Goal: Transaction & Acquisition: Book appointment/travel/reservation

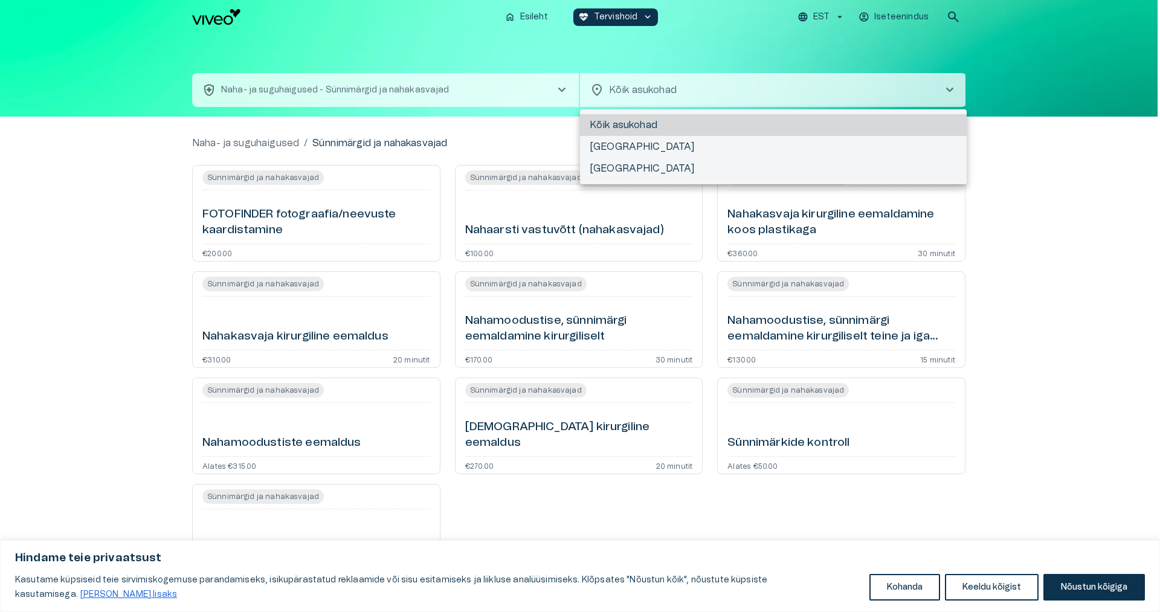
click at [611, 87] on body "Hindame teie privaatsust Kasutame küpsiseid teie sirvimiskogemuse parandamiseks…" at bounding box center [580, 306] width 1160 height 612
click at [604, 164] on li "[GEOGRAPHIC_DATA]" at bounding box center [773, 169] width 387 height 22
type input "**********"
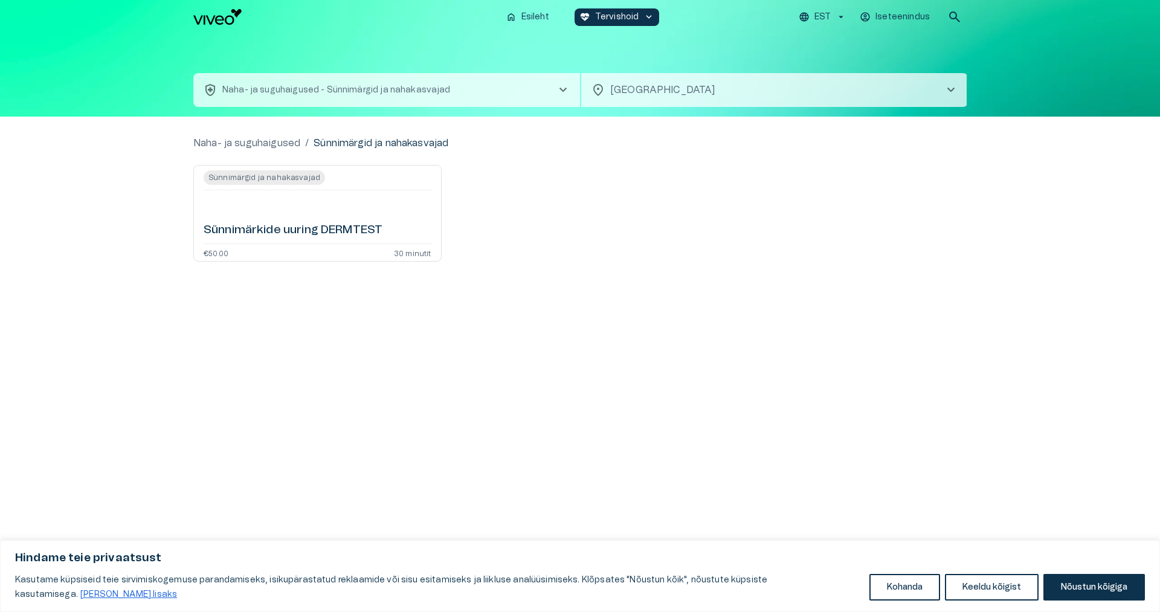
click at [268, 181] on span "Sünnimärgid ja nahakasvajad" at bounding box center [264, 177] width 121 height 15
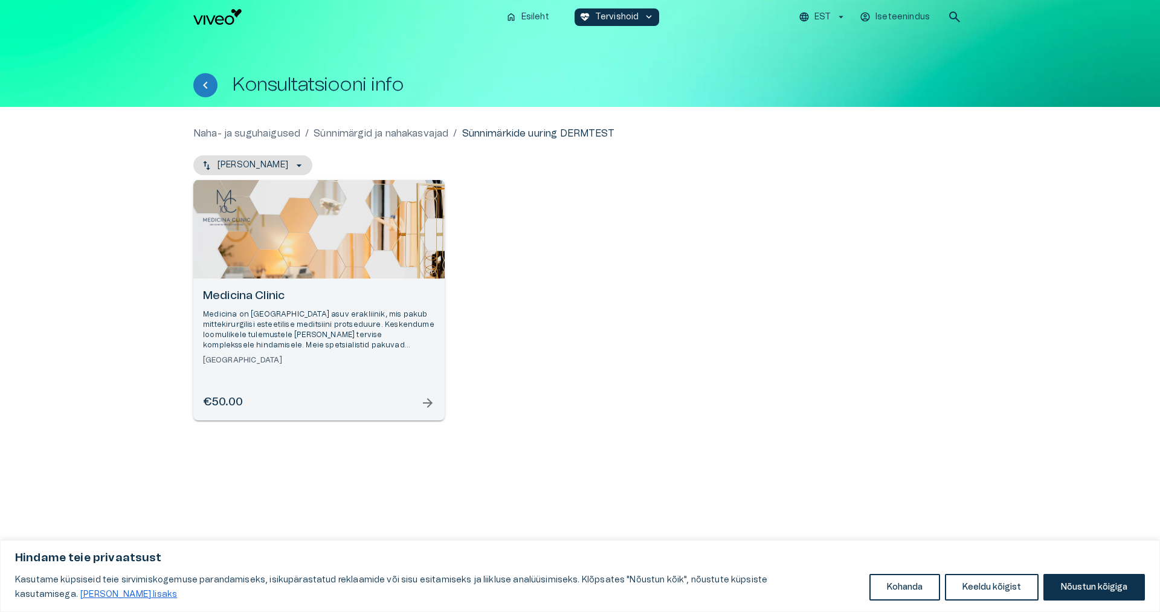
click at [429, 407] on span "arrow_forward" at bounding box center [428, 403] width 15 height 15
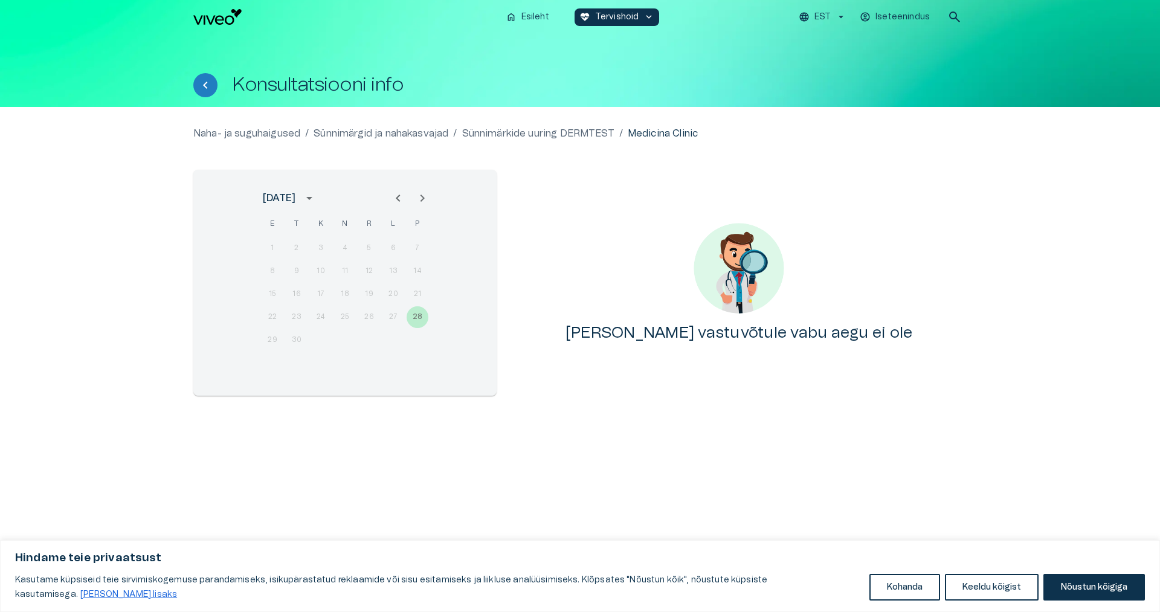
click at [272, 343] on div "29 30" at bounding box center [344, 340] width 193 height 22
click at [535, 134] on p "Sünnimärkide uuring DERMTEST" at bounding box center [538, 133] width 152 height 15
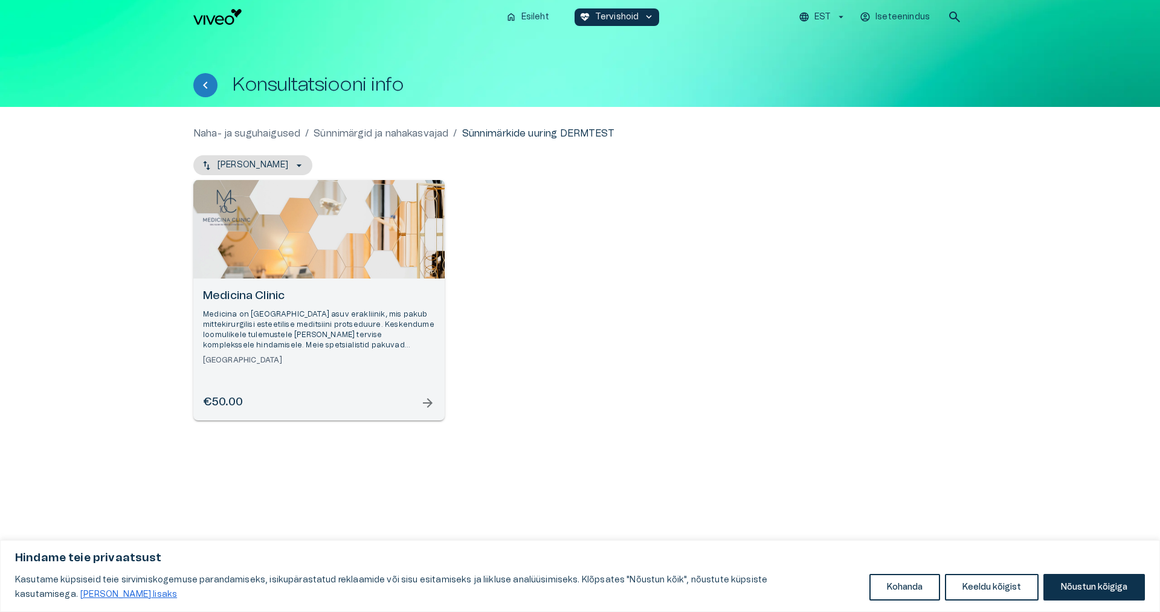
click at [423, 405] on span "arrow_forward" at bounding box center [428, 403] width 15 height 15
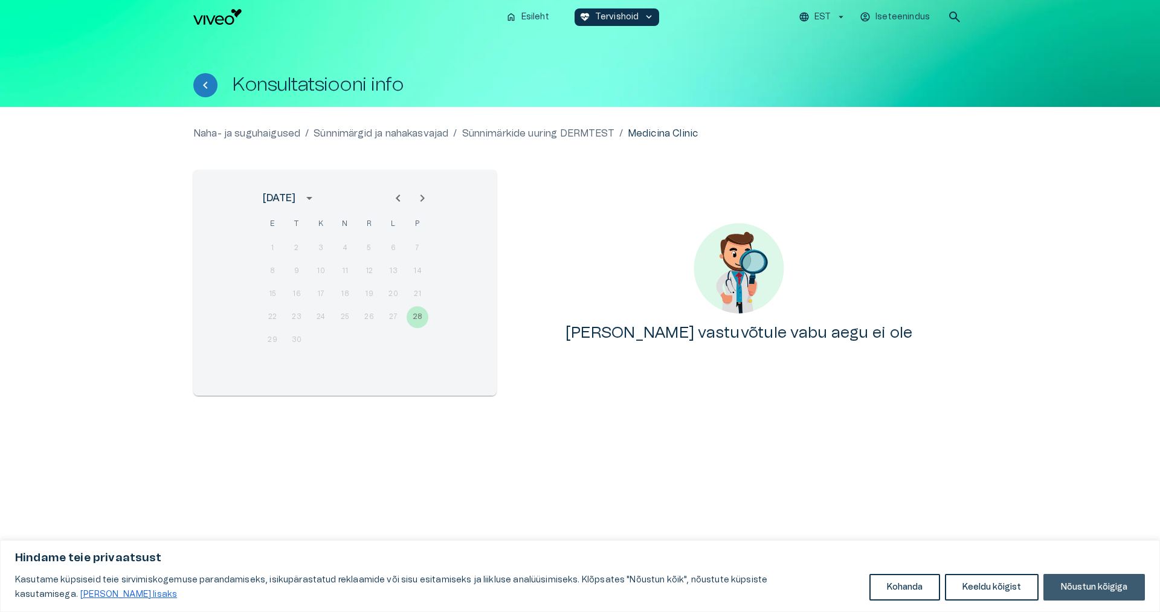
click at [1084, 584] on button "Nõustun kõigiga" at bounding box center [1095, 587] width 102 height 27
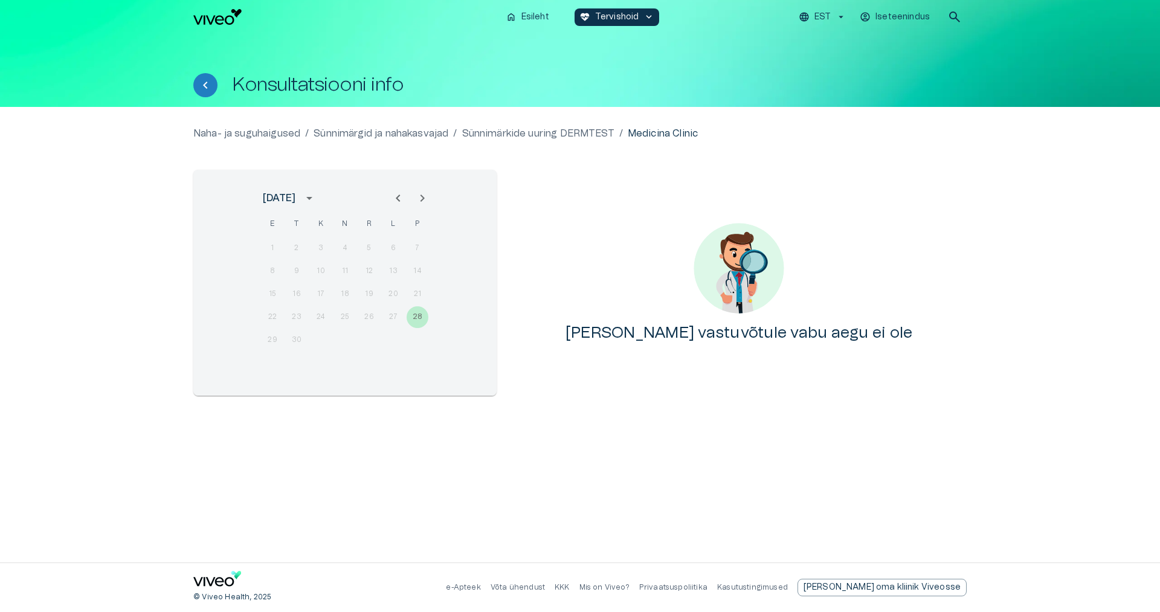
click at [897, 12] on p "Iseteenindus" at bounding box center [903, 17] width 54 height 13
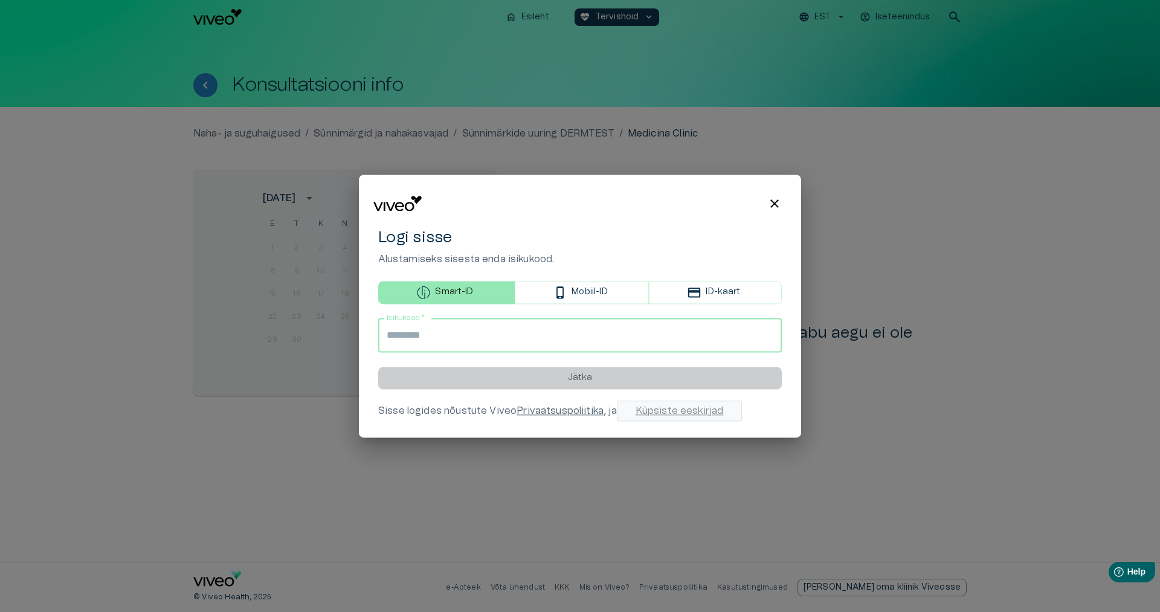
click at [442, 337] on input "Isikukood   *" at bounding box center [580, 336] width 404 height 34
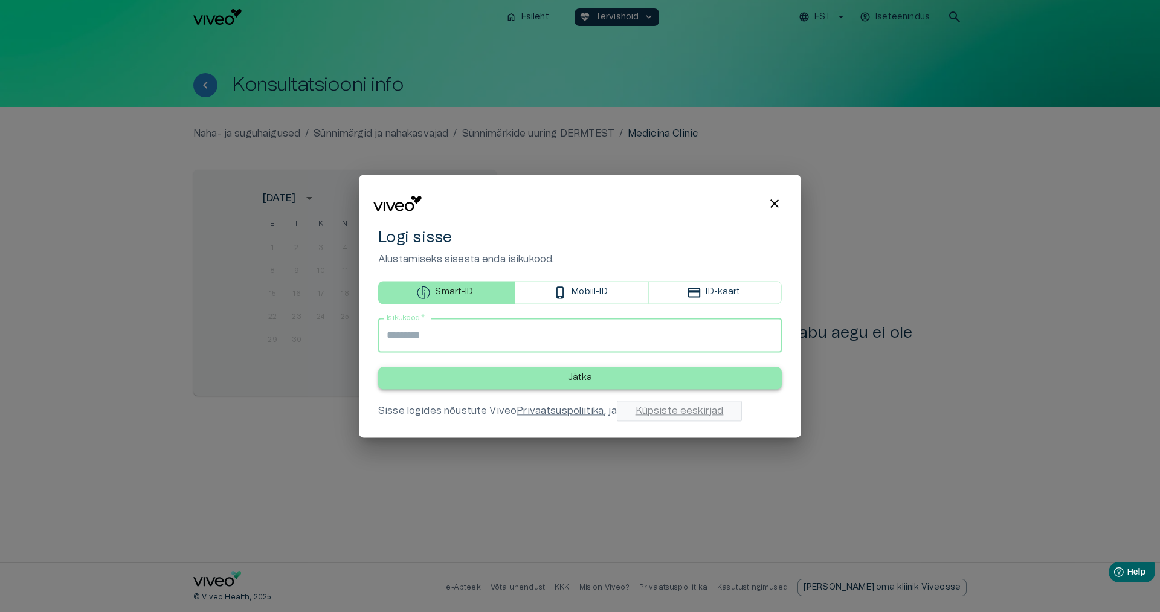
type input "**********"
click at [588, 378] on p "Jätka" at bounding box center [580, 378] width 25 height 13
click at [697, 294] on icon "button" at bounding box center [694, 292] width 13 height 13
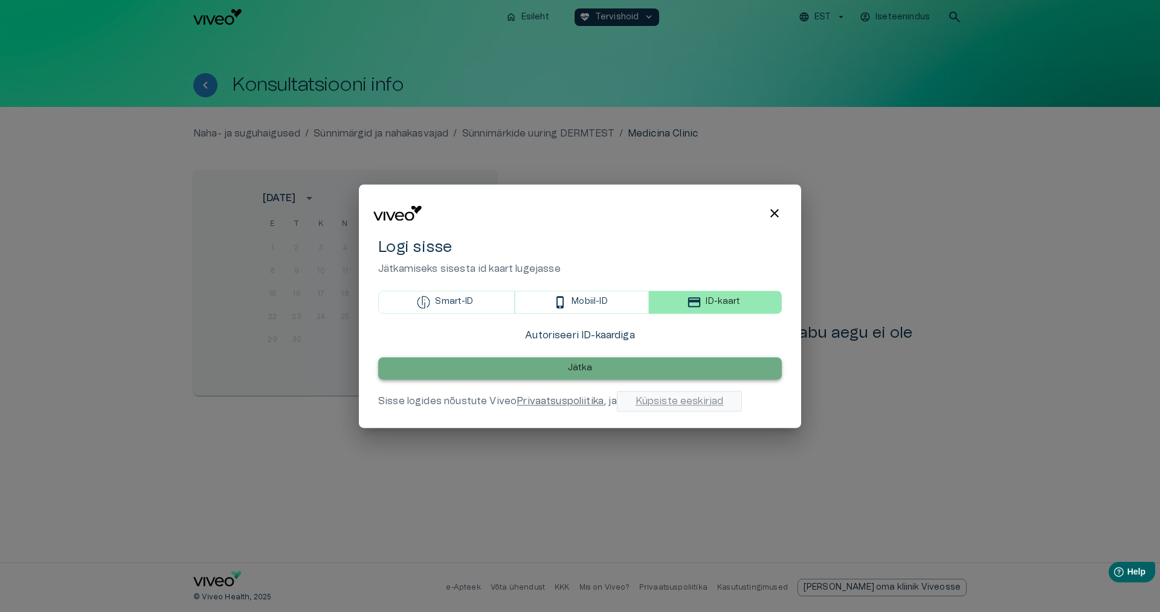
click at [597, 375] on button "Jätka" at bounding box center [580, 368] width 404 height 22
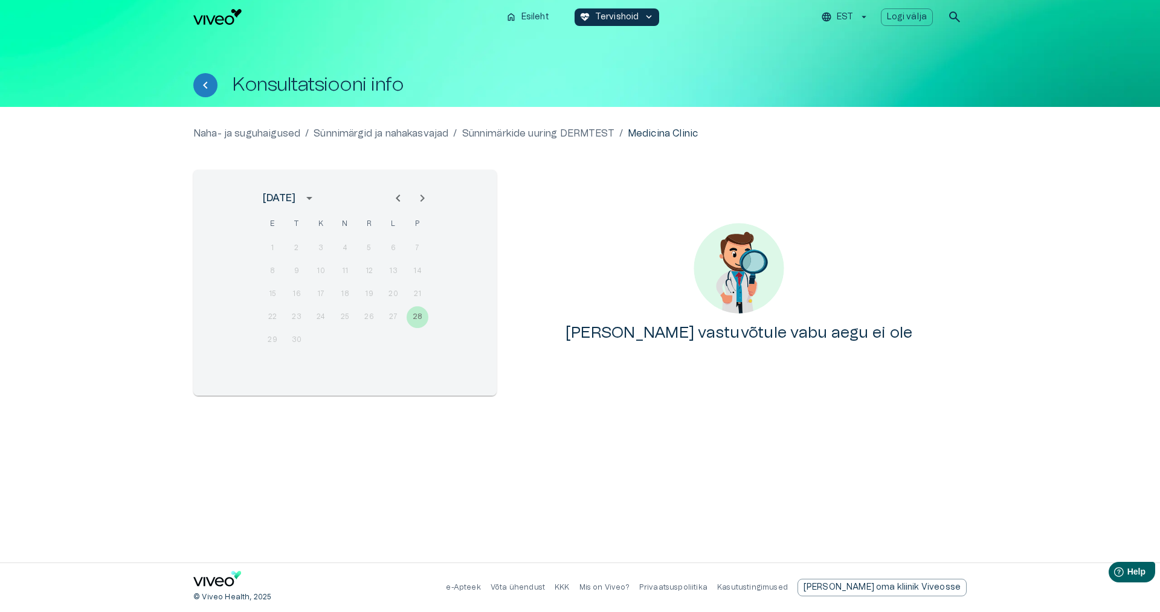
click at [271, 338] on div "29 30" at bounding box center [344, 340] width 193 height 22
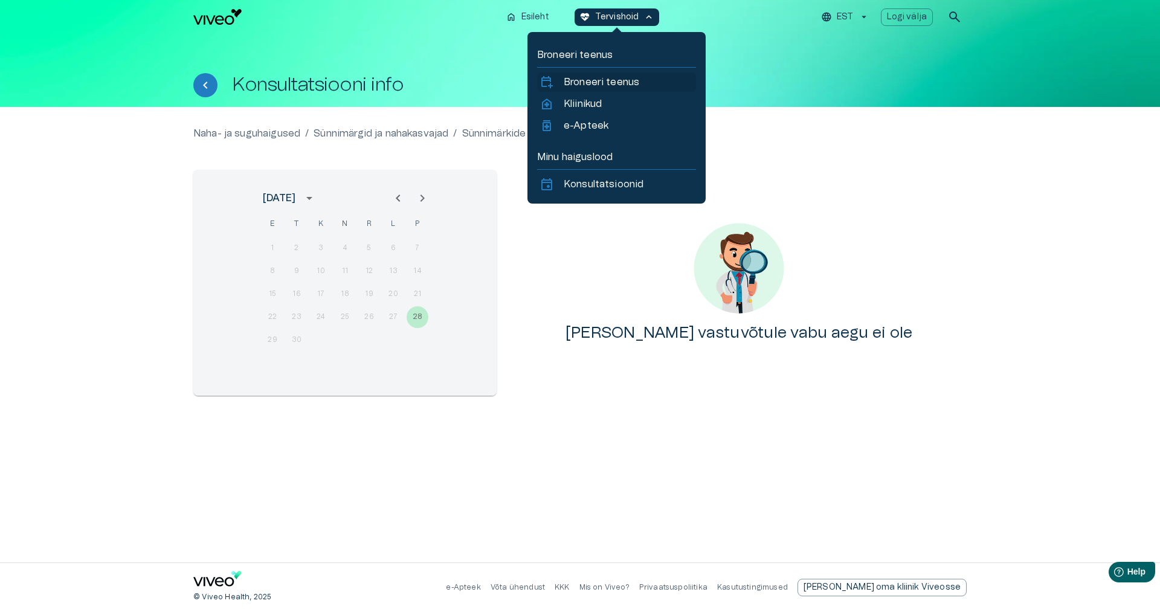
click at [612, 79] on p "Broneeri teenus" at bounding box center [602, 82] width 76 height 15
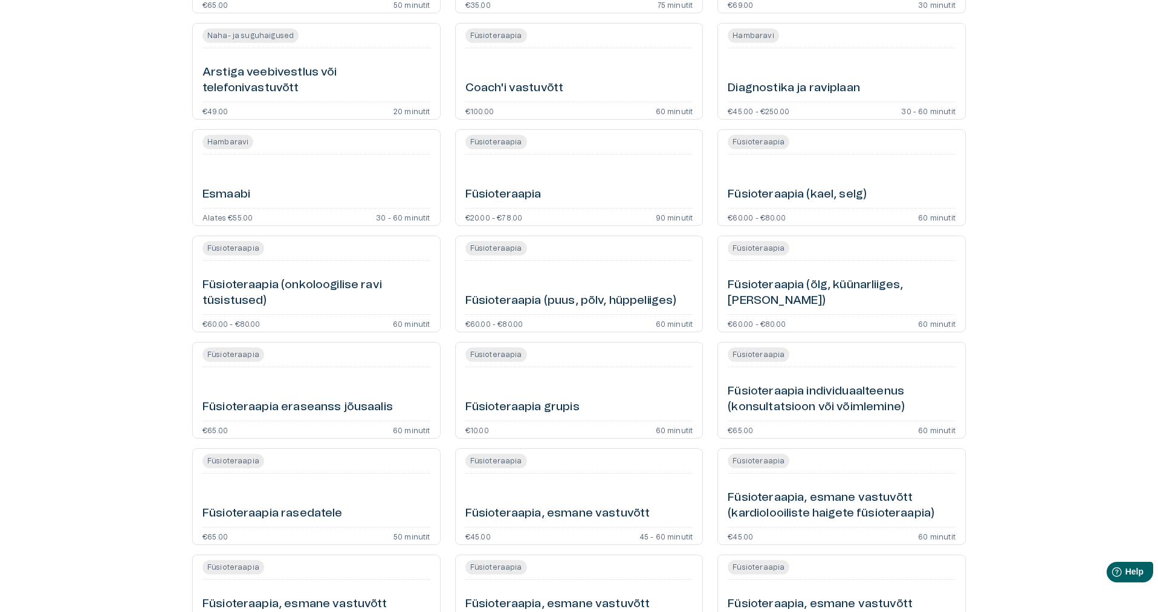
scroll to position [42, 0]
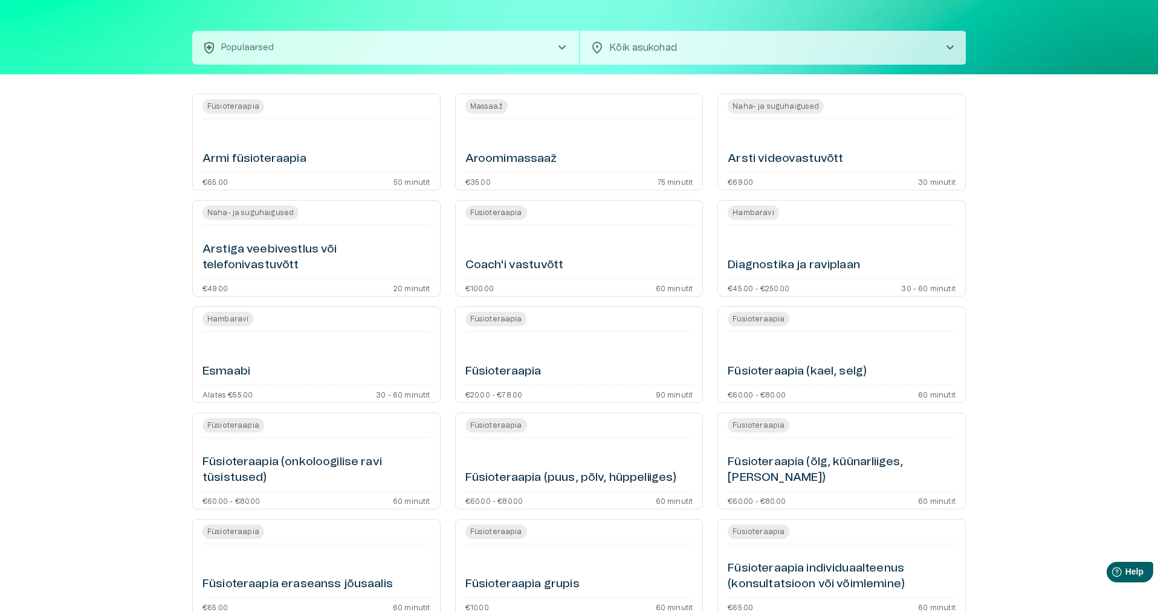
click at [780, 264] on h6 "Diagnostika ja raviplaan" at bounding box center [794, 265] width 132 height 16
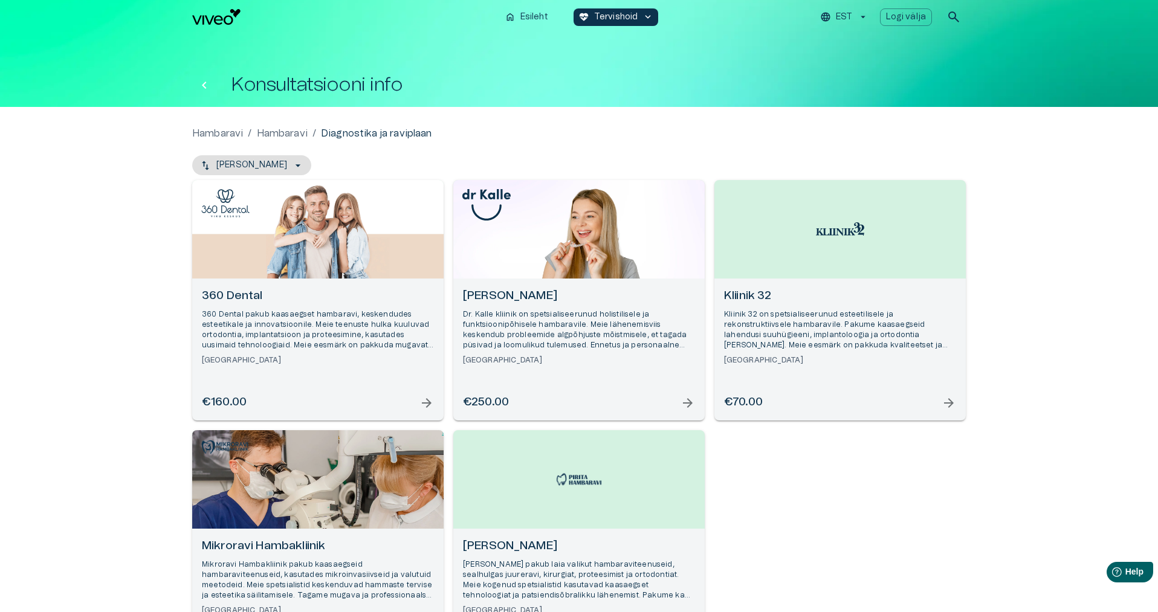
click at [201, 82] on icon "Tagasi" at bounding box center [204, 85] width 15 height 15
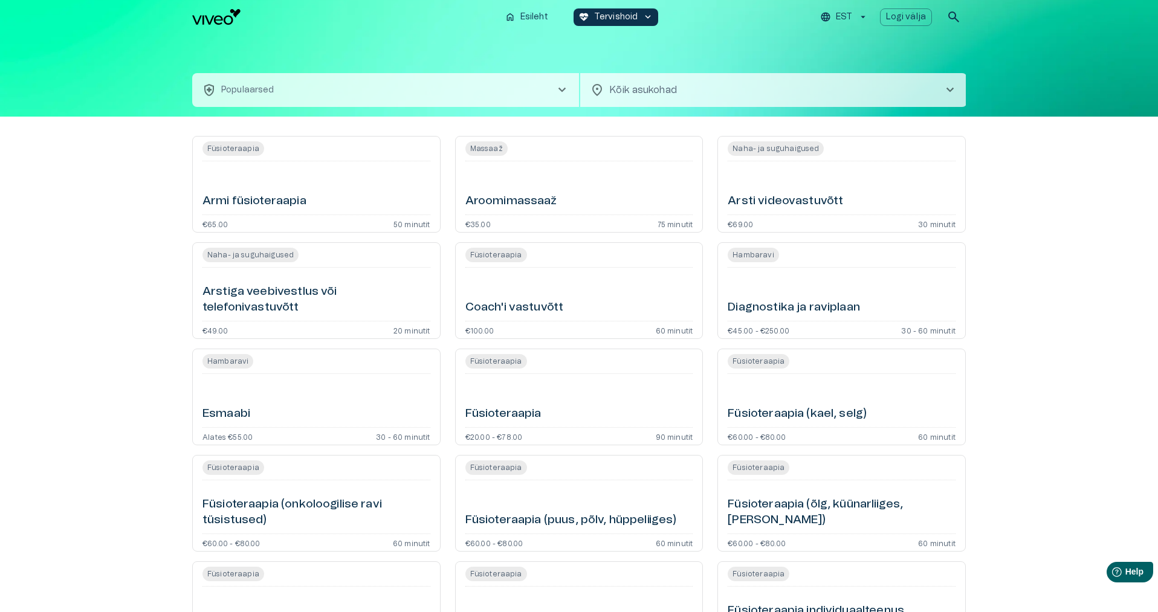
click at [806, 199] on h6 "Arsti videovastuvõtt" at bounding box center [785, 201] width 115 height 16
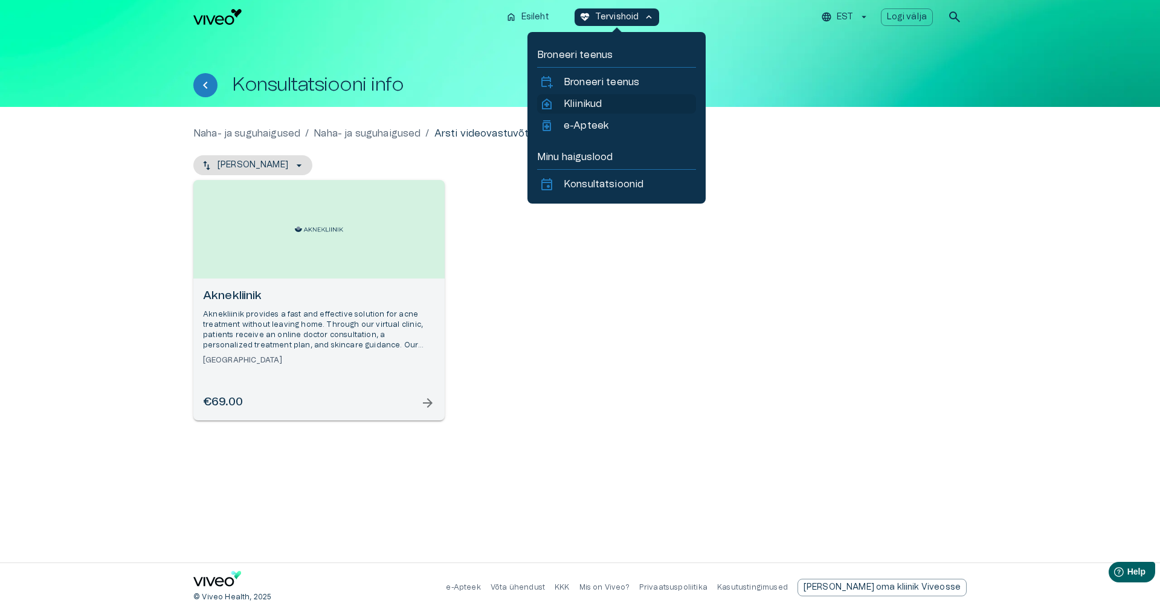
click at [578, 103] on p "Kliinikud" at bounding box center [583, 104] width 38 height 15
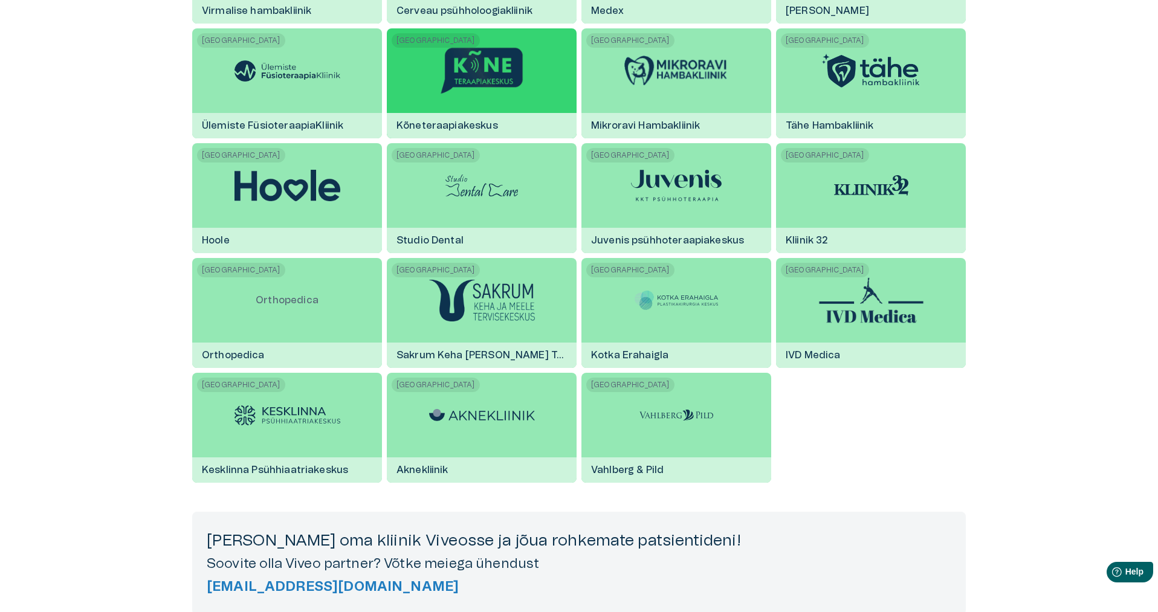
scroll to position [1934, 0]
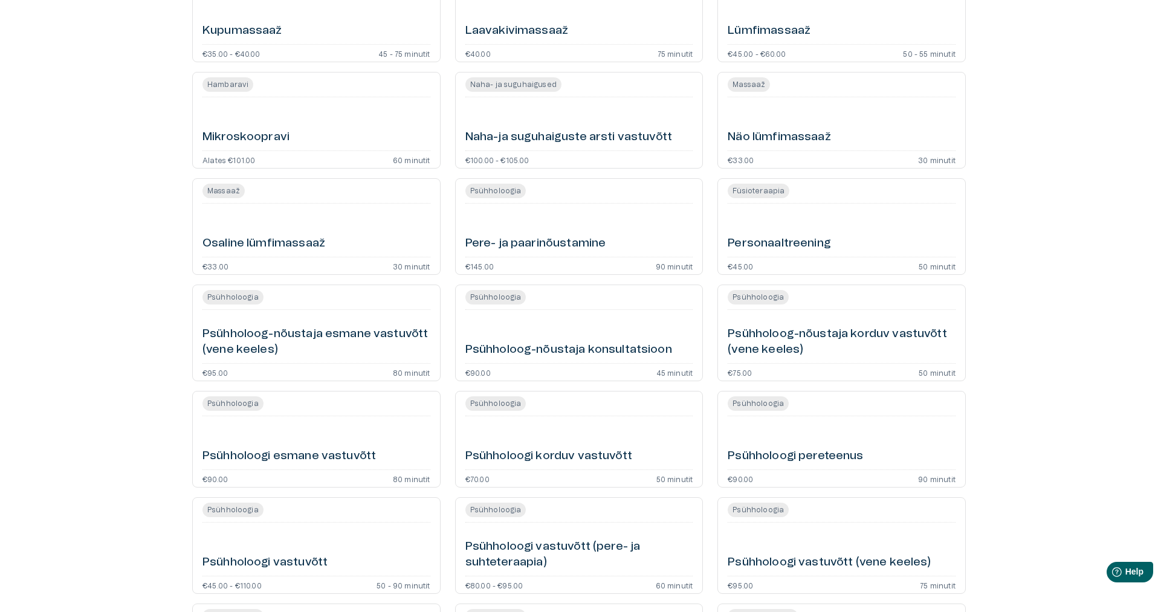
scroll to position [1874, 0]
